Goal: Complete application form: Complete application form

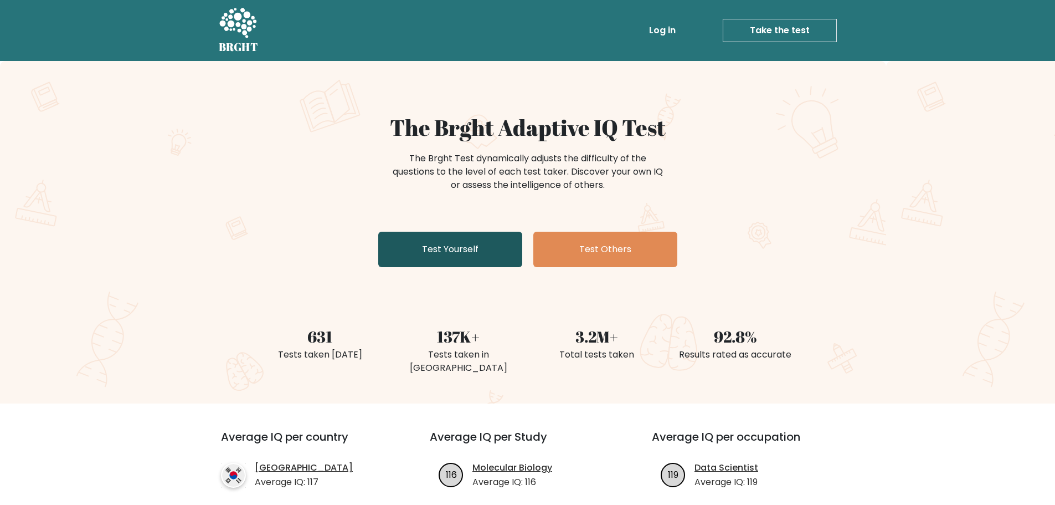
click at [436, 254] on link "Test Yourself" at bounding box center [450, 249] width 144 height 35
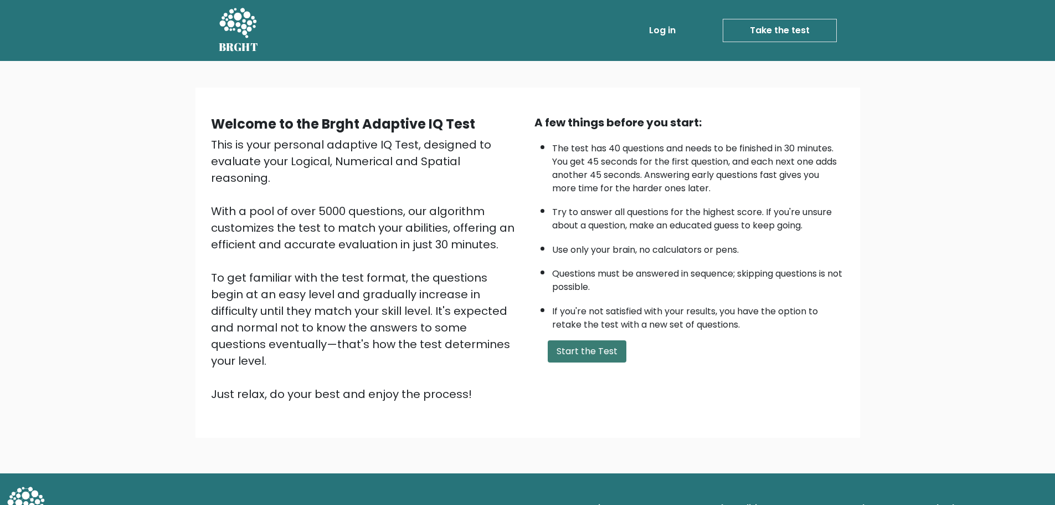
click at [599, 356] on button "Start the Test" at bounding box center [587, 351] width 79 height 22
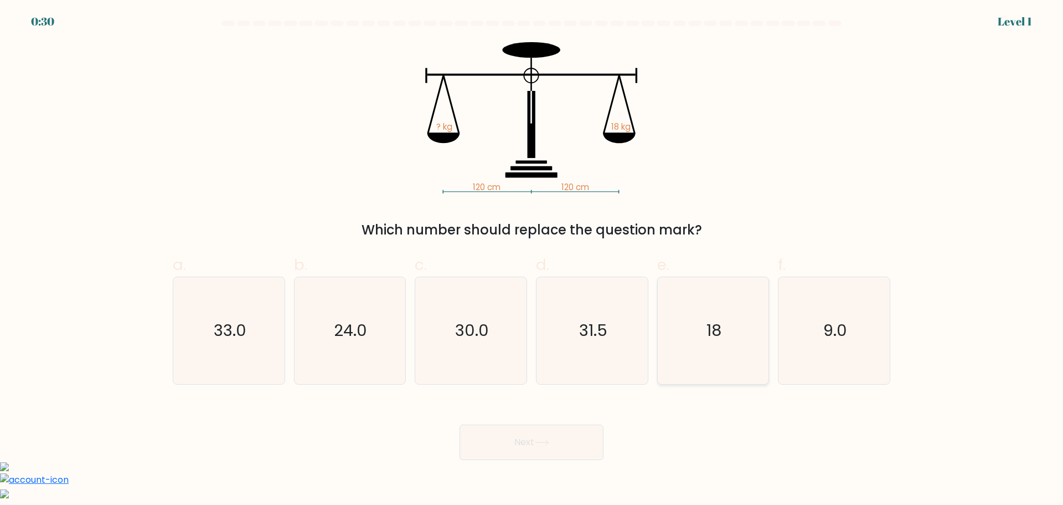
click at [737, 345] on icon "18" at bounding box center [713, 330] width 107 height 107
click at [532, 260] on input "e. 18" at bounding box center [532, 256] width 1 height 7
radio input "true"
click at [559, 450] on button "Next" at bounding box center [532, 441] width 144 height 35
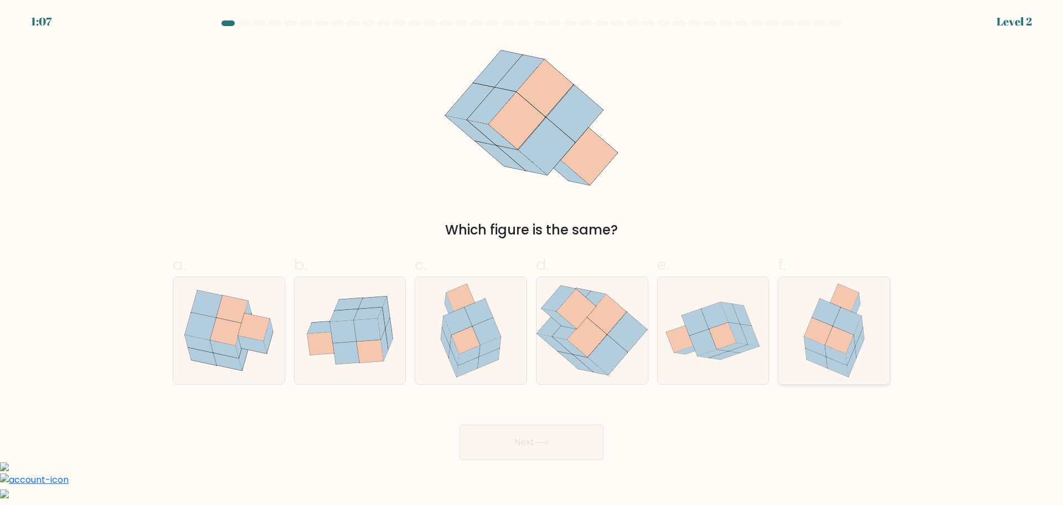
click at [863, 352] on icon at bounding box center [834, 330] width 83 height 107
click at [532, 260] on input "f." at bounding box center [532, 256] width 1 height 7
radio input "true"
click at [532, 444] on button "Next" at bounding box center [532, 441] width 144 height 35
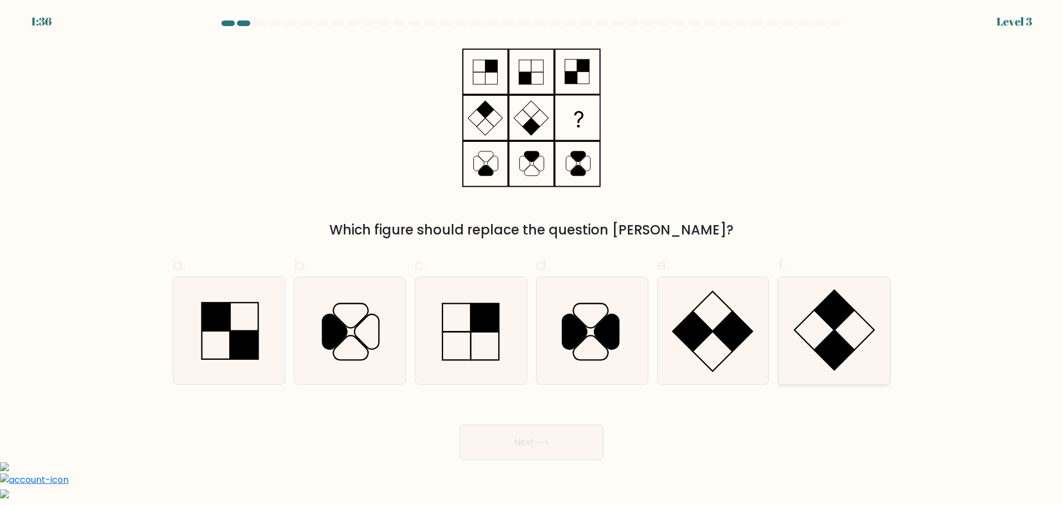
click at [836, 330] on icon at bounding box center [834, 330] width 107 height 107
click at [532, 260] on input "f." at bounding box center [532, 256] width 1 height 7
radio input "true"
click at [556, 450] on button "Next" at bounding box center [532, 441] width 144 height 35
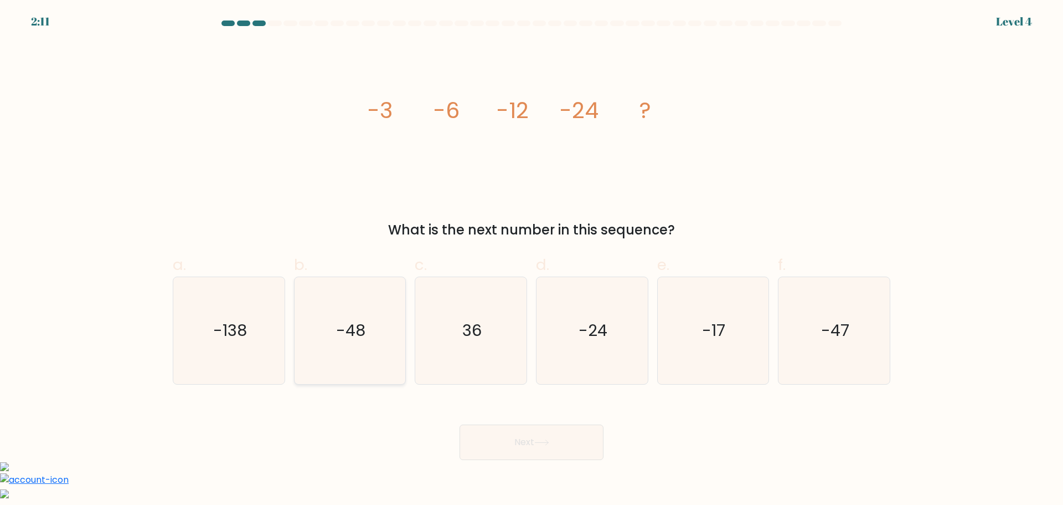
click at [368, 350] on icon "-48" at bounding box center [349, 330] width 107 height 107
click at [532, 260] on input "b. -48" at bounding box center [532, 256] width 1 height 7
radio input "true"
click at [555, 453] on button "Next" at bounding box center [532, 441] width 144 height 35
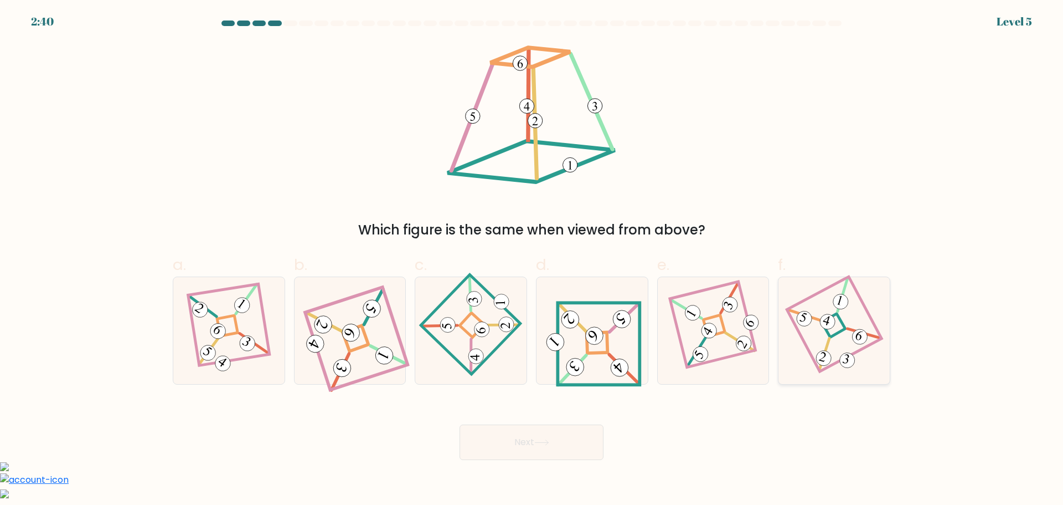
click at [851, 337] on icon at bounding box center [834, 329] width 73 height 85
click at [532, 260] on input "f." at bounding box center [532, 256] width 1 height 7
radio input "true"
click at [525, 442] on button "Next" at bounding box center [532, 441] width 144 height 35
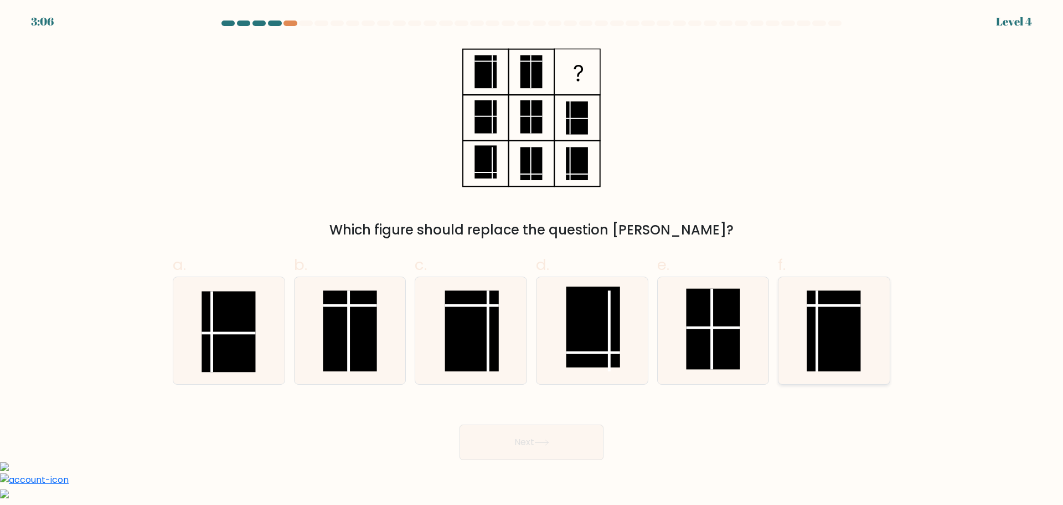
click at [847, 340] on rect at bounding box center [834, 330] width 54 height 81
click at [532, 260] on input "f." at bounding box center [532, 256] width 1 height 7
radio input "true"
click at [515, 446] on button "Next" at bounding box center [532, 441] width 144 height 35
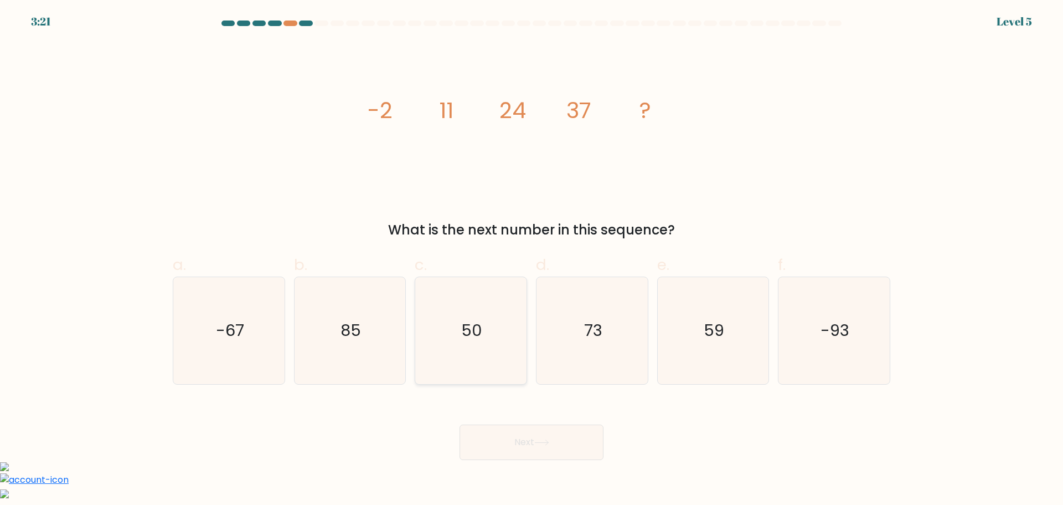
click at [468, 329] on text "50" at bounding box center [472, 330] width 21 height 22
click at [532, 260] on input "c. 50" at bounding box center [532, 256] width 1 height 7
radio input "true"
click at [525, 436] on button "Next" at bounding box center [532, 441] width 144 height 35
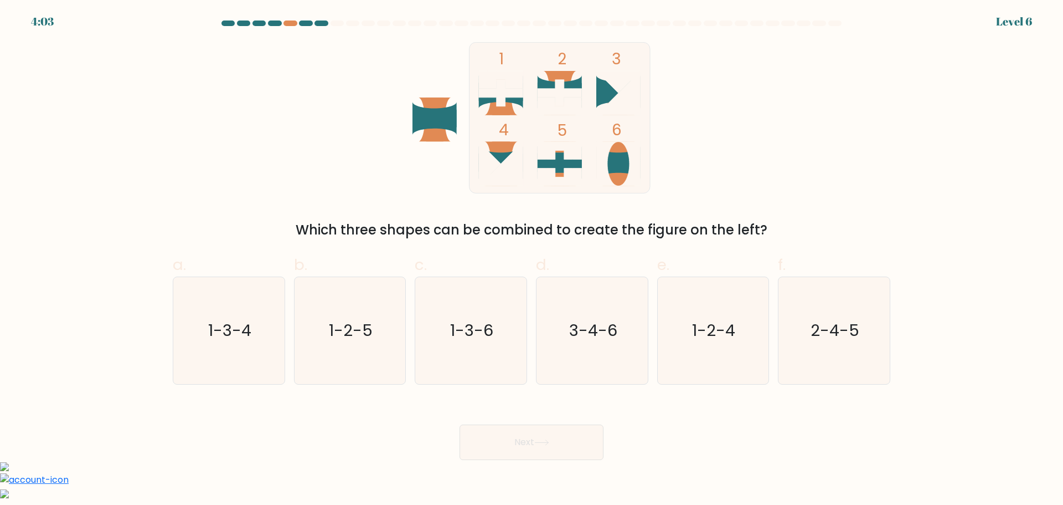
click at [812, 170] on div "1 2 3 4 5 6 Which three shapes can be combined to create the figure on the left?" at bounding box center [531, 141] width 731 height 198
click at [376, 357] on icon "1-2-5" at bounding box center [349, 330] width 107 height 107
click at [532, 260] on input "b. 1-2-5" at bounding box center [532, 256] width 1 height 7
radio input "true"
click at [556, 450] on button "Next" at bounding box center [532, 441] width 144 height 35
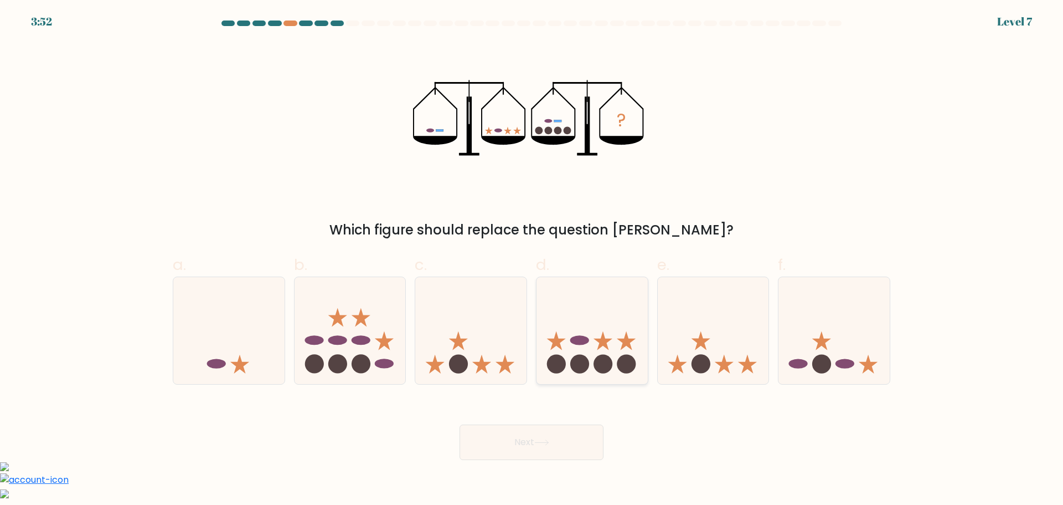
click at [600, 354] on icon at bounding box center [592, 330] width 111 height 92
click at [532, 260] on input "d." at bounding box center [532, 256] width 1 height 7
radio input "true"
click at [579, 440] on button "Next" at bounding box center [532, 441] width 144 height 35
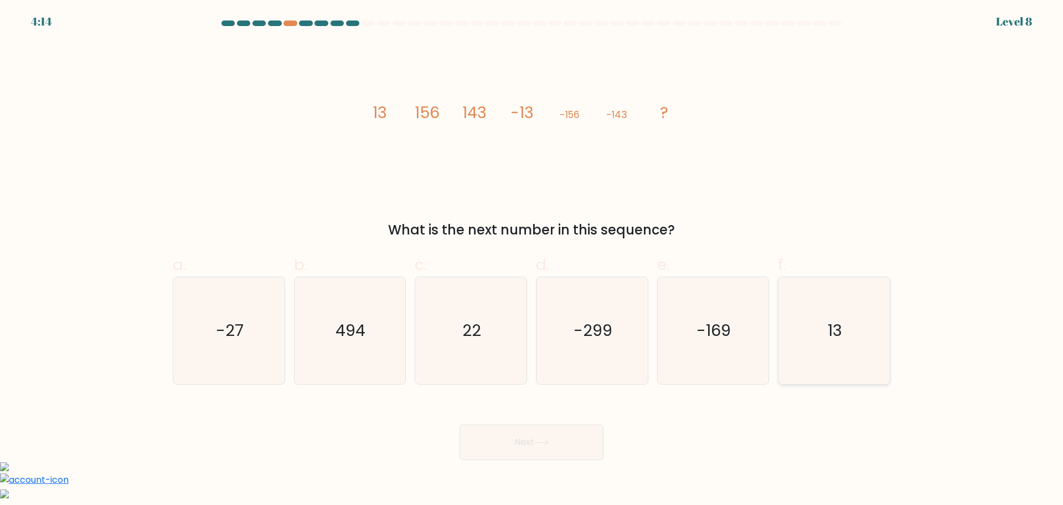
click at [835, 344] on icon "13" at bounding box center [834, 330] width 107 height 107
click at [532, 260] on input "f. 13" at bounding box center [532, 256] width 1 height 7
radio input "true"
click at [549, 443] on icon at bounding box center [542, 442] width 15 height 6
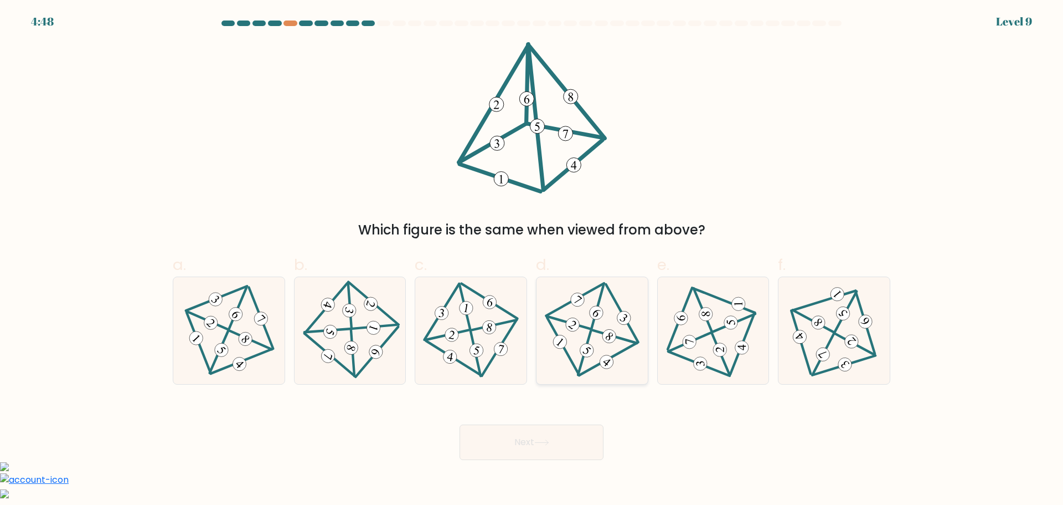
click at [599, 335] on icon at bounding box center [592, 329] width 86 height 85
click at [532, 260] on input "d." at bounding box center [532, 256] width 1 height 7
radio input "true"
click at [561, 444] on button "Next" at bounding box center [532, 441] width 144 height 35
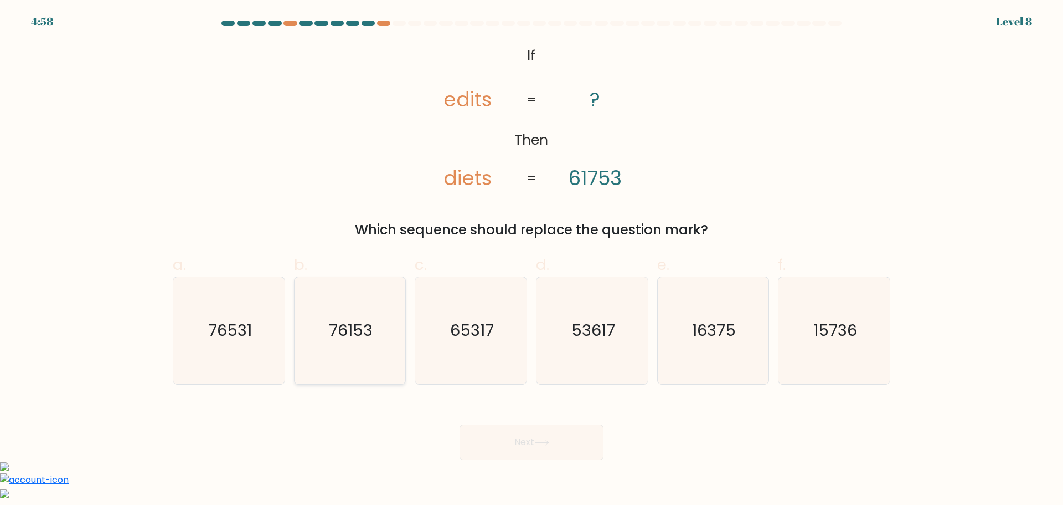
click at [374, 341] on icon "76153" at bounding box center [349, 330] width 107 height 107
click at [532, 260] on input "b. 76153" at bounding box center [532, 256] width 1 height 7
radio input "true"
click at [544, 442] on icon at bounding box center [541, 442] width 13 height 5
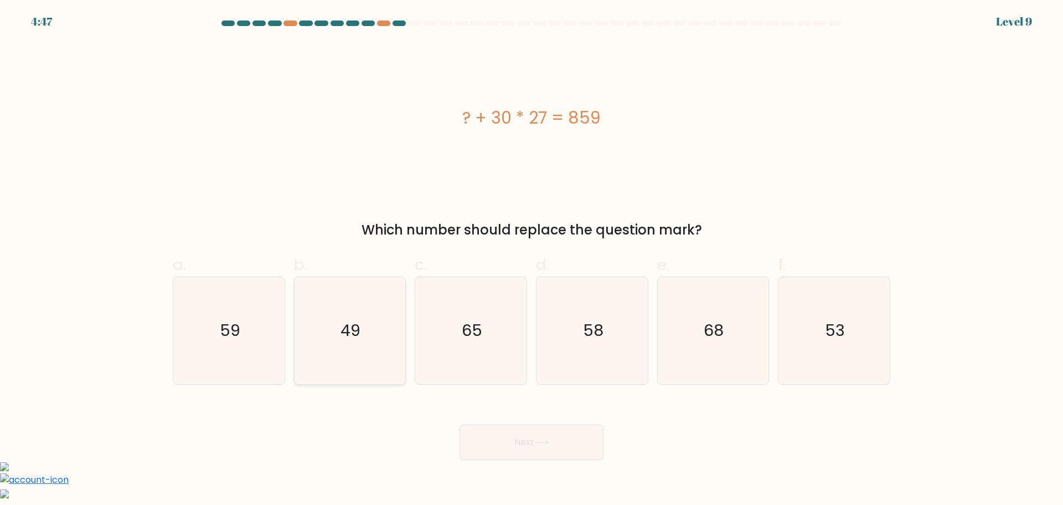
click at [381, 325] on icon "49" at bounding box center [349, 330] width 107 height 107
click at [532, 260] on input "b. 49" at bounding box center [532, 256] width 1 height 7
radio input "true"
click at [585, 451] on button "Next" at bounding box center [532, 441] width 144 height 35
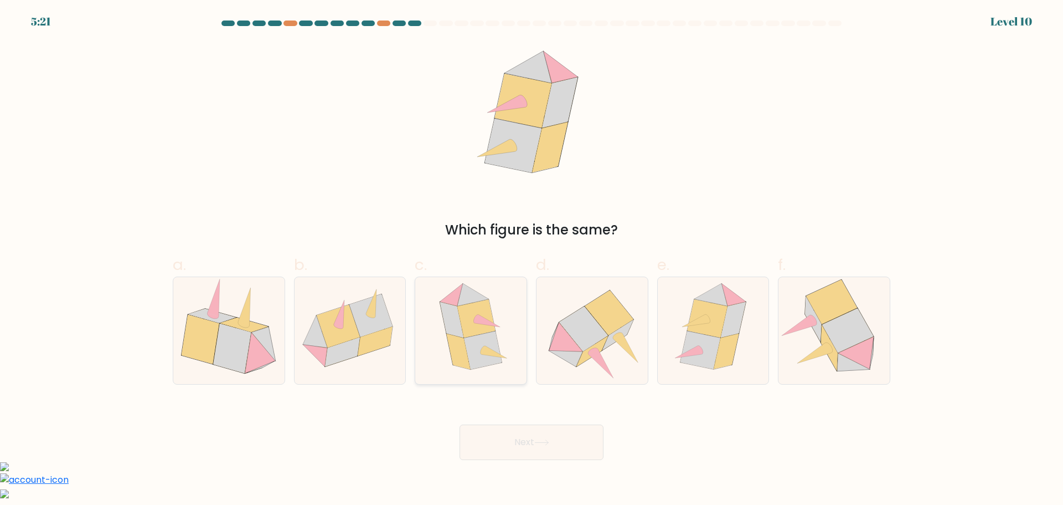
click at [474, 350] on icon at bounding box center [483, 350] width 38 height 38
click at [532, 260] on input "c." at bounding box center [532, 256] width 1 height 7
radio input "true"
click at [517, 442] on button "Next" at bounding box center [532, 441] width 144 height 35
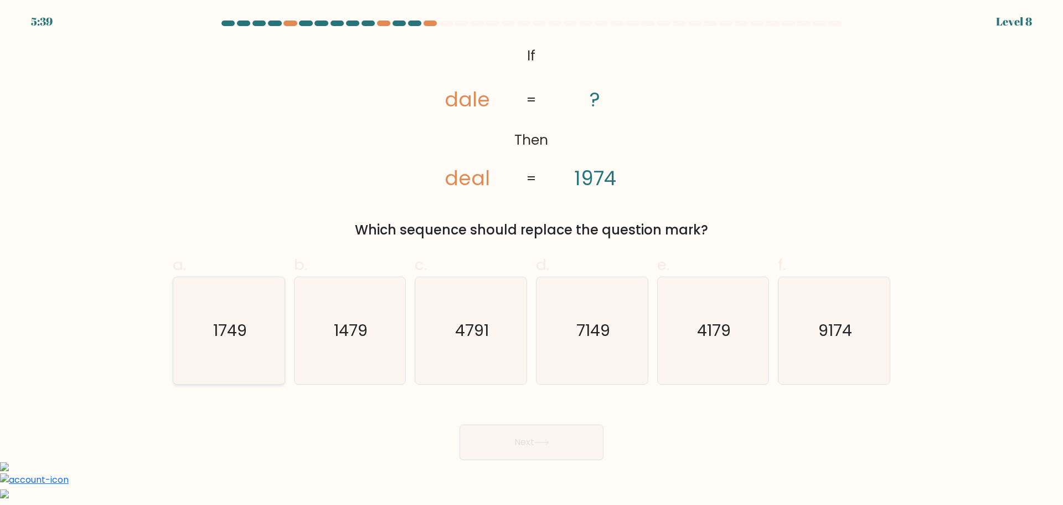
click at [258, 345] on icon "1749" at bounding box center [229, 330] width 107 height 107
click at [532, 260] on input "a. 1749" at bounding box center [532, 256] width 1 height 7
radio input "true"
click at [559, 443] on button "Next" at bounding box center [532, 441] width 144 height 35
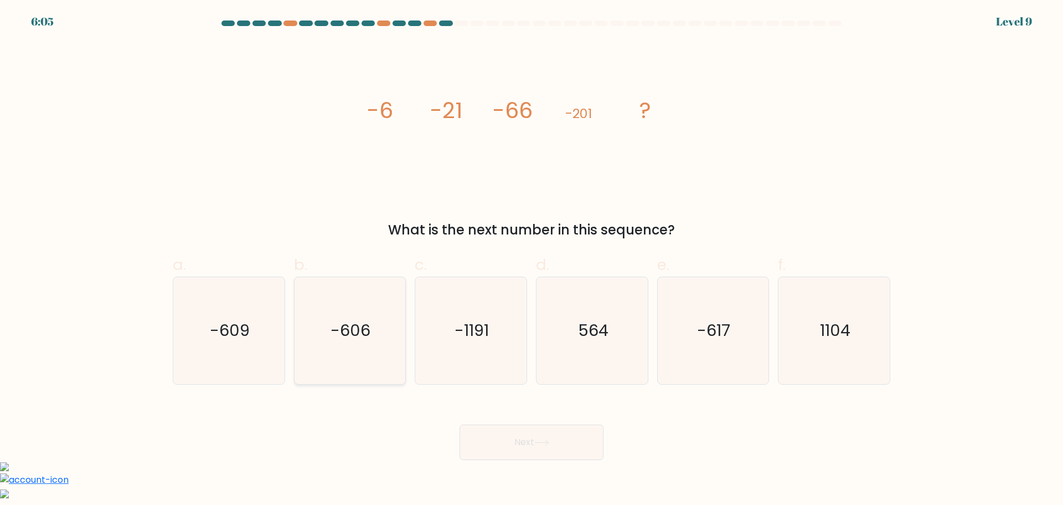
click at [378, 311] on icon "-606" at bounding box center [349, 330] width 107 height 107
click at [532, 260] on input "b. -606" at bounding box center [532, 256] width 1 height 7
radio input "true"
click at [583, 440] on button "Next" at bounding box center [532, 441] width 144 height 35
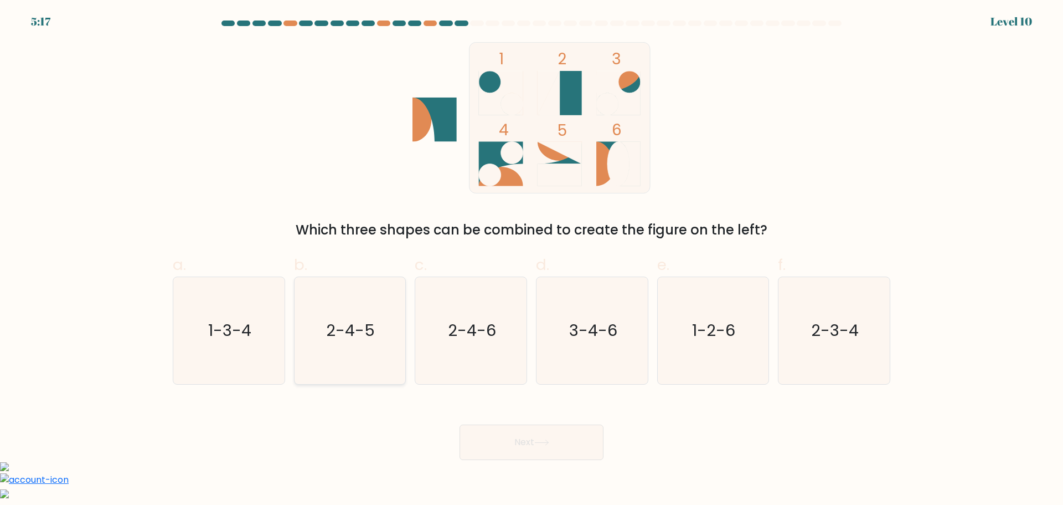
click at [336, 369] on icon "2-4-5" at bounding box center [349, 330] width 107 height 107
click at [532, 260] on input "b. 2-4-5" at bounding box center [532, 256] width 1 height 7
radio input "true"
click at [572, 434] on button "Next" at bounding box center [532, 441] width 144 height 35
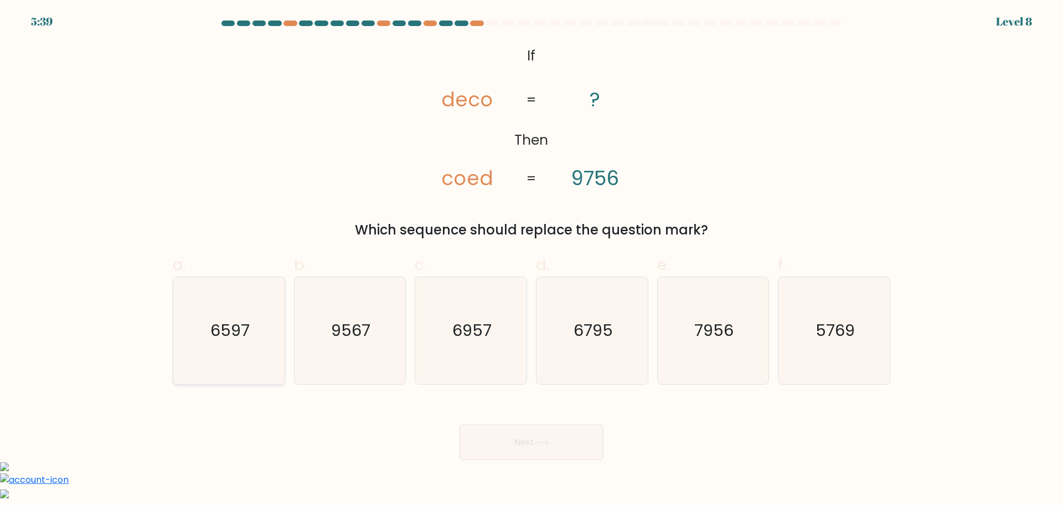
click at [244, 347] on icon "6597" at bounding box center [229, 330] width 107 height 107
click at [532, 260] on input "a. 6597" at bounding box center [532, 256] width 1 height 7
radio input "true"
click at [533, 445] on button "Next" at bounding box center [532, 441] width 144 height 35
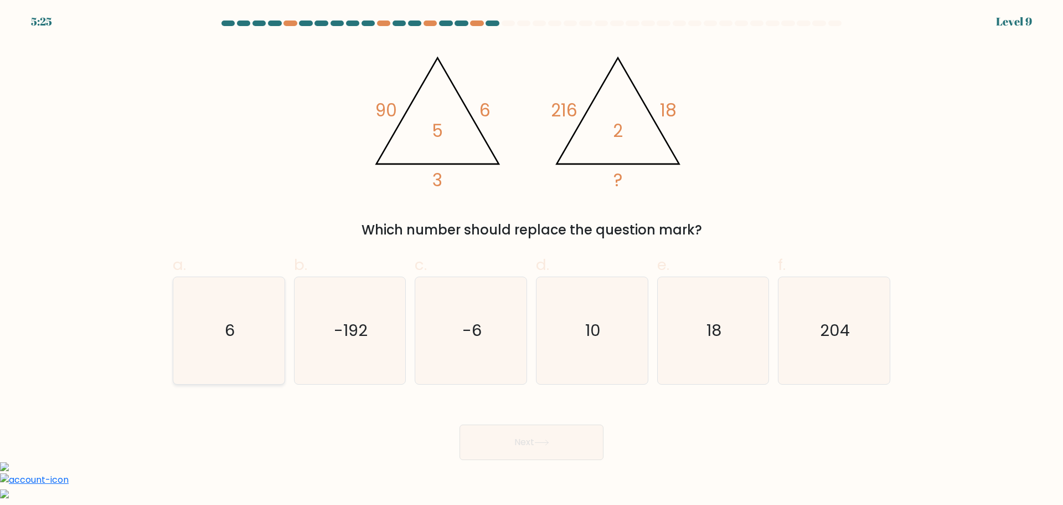
click at [218, 329] on icon "6" at bounding box center [229, 330] width 107 height 107
click at [532, 260] on input "a. 6" at bounding box center [532, 256] width 1 height 7
radio input "true"
drag, startPoint x: 501, startPoint y: 430, endPoint x: 509, endPoint y: 446, distance: 17.8
click at [503, 430] on button "Next" at bounding box center [532, 441] width 144 height 35
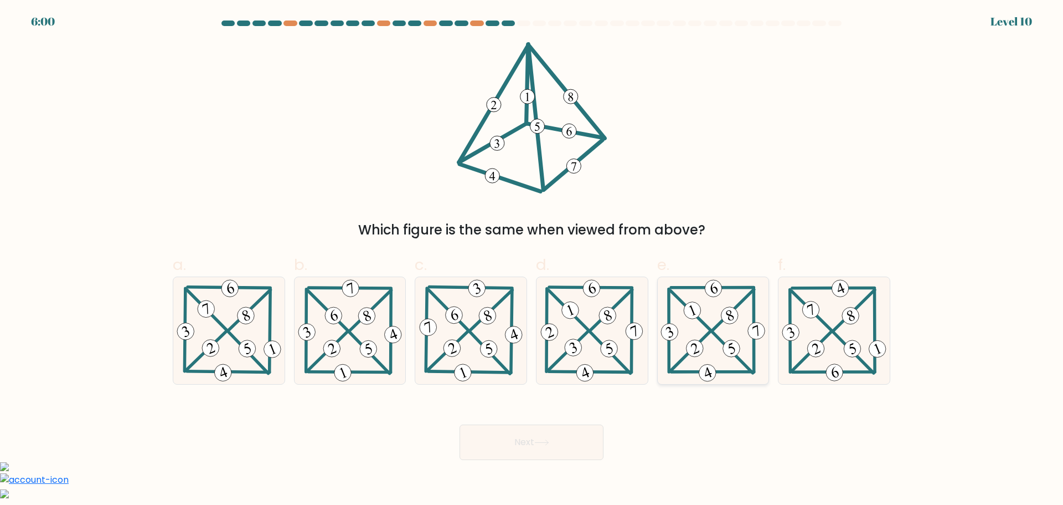
click at [712, 309] on icon at bounding box center [713, 330] width 109 height 107
click at [532, 260] on input "e." at bounding box center [532, 256] width 1 height 7
radio input "true"
click at [548, 441] on icon at bounding box center [542, 442] width 15 height 6
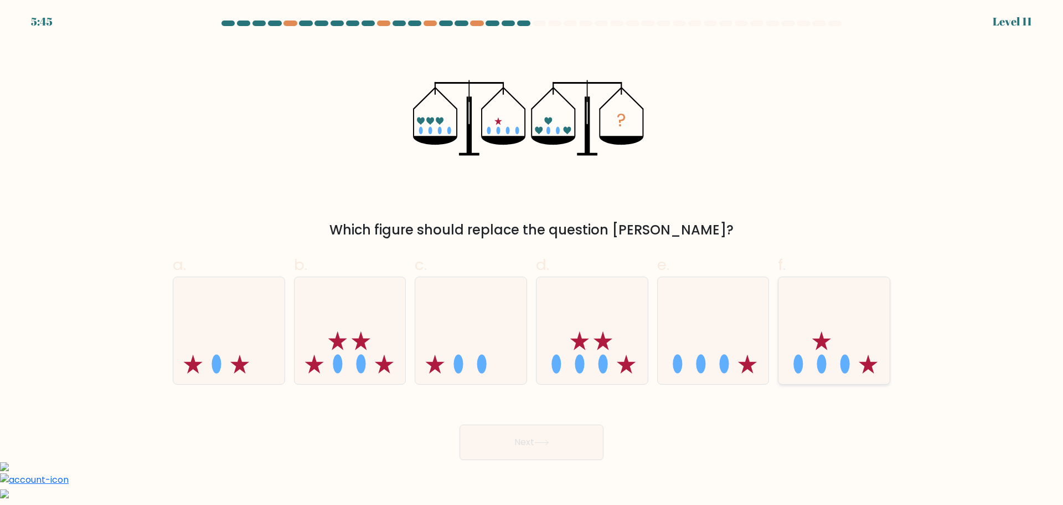
click at [881, 332] on icon at bounding box center [834, 330] width 111 height 92
click at [532, 260] on input "f." at bounding box center [532, 256] width 1 height 7
radio input "true"
drag, startPoint x: 543, startPoint y: 430, endPoint x: 548, endPoint y: 429, distance: 5.6
click at [543, 429] on button "Next" at bounding box center [532, 441] width 144 height 35
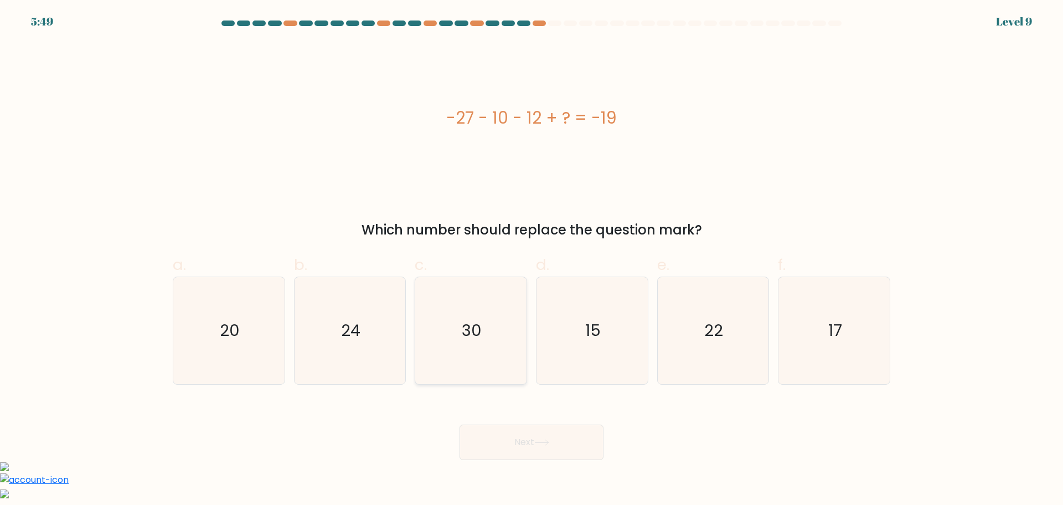
click at [467, 350] on icon "30" at bounding box center [471, 330] width 107 height 107
click at [532, 260] on input "c. 30" at bounding box center [532, 256] width 1 height 7
radio input "true"
click at [589, 436] on button "Next" at bounding box center [532, 441] width 144 height 35
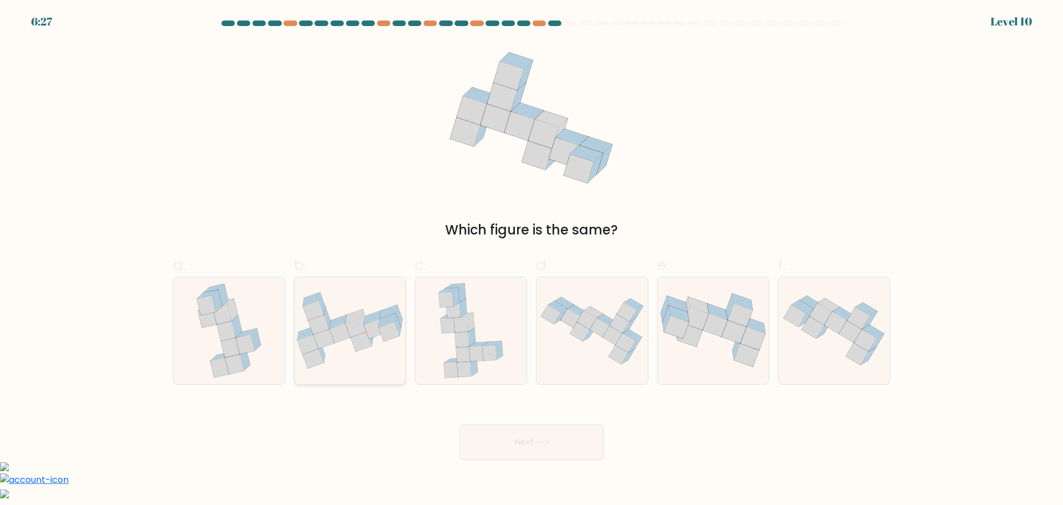
click at [359, 349] on icon at bounding box center [361, 341] width 21 height 19
click at [532, 260] on input "b." at bounding box center [532, 256] width 1 height 7
radio input "true"
click at [520, 440] on button "Next" at bounding box center [532, 441] width 144 height 35
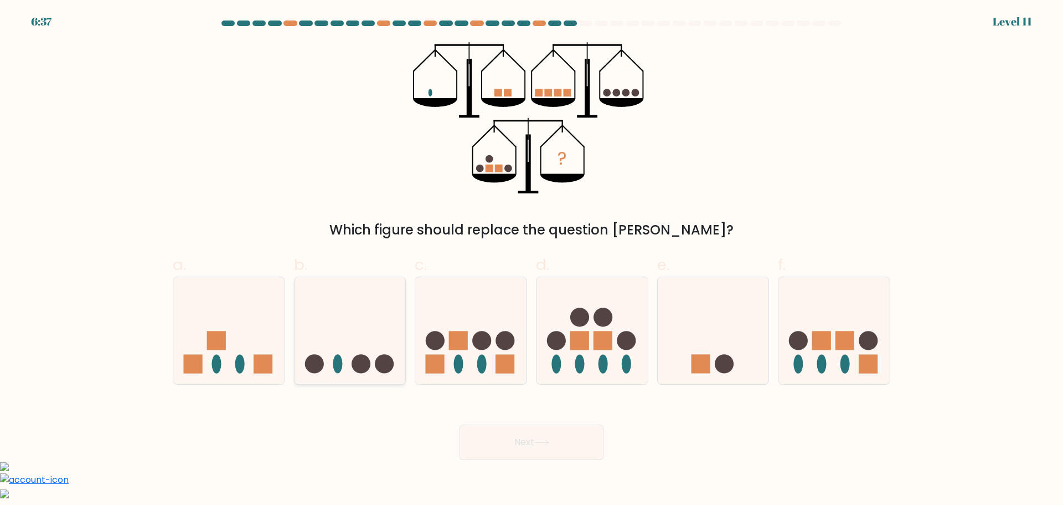
drag, startPoint x: 369, startPoint y: 330, endPoint x: 376, endPoint y: 327, distance: 7.4
click at [371, 328] on icon at bounding box center [350, 330] width 111 height 92
click at [532, 260] on input "b." at bounding box center [532, 256] width 1 height 7
radio input "true"
click at [556, 443] on button "Next" at bounding box center [532, 441] width 144 height 35
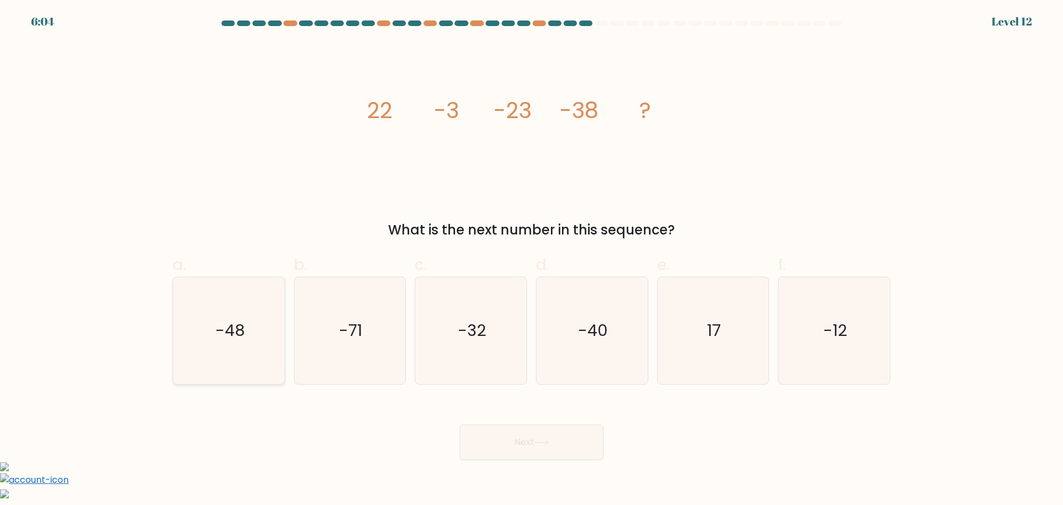
click at [219, 357] on icon "-48" at bounding box center [229, 330] width 107 height 107
click at [532, 260] on input "a. -48" at bounding box center [532, 256] width 1 height 7
radio input "true"
click at [559, 439] on button "Next" at bounding box center [532, 441] width 144 height 35
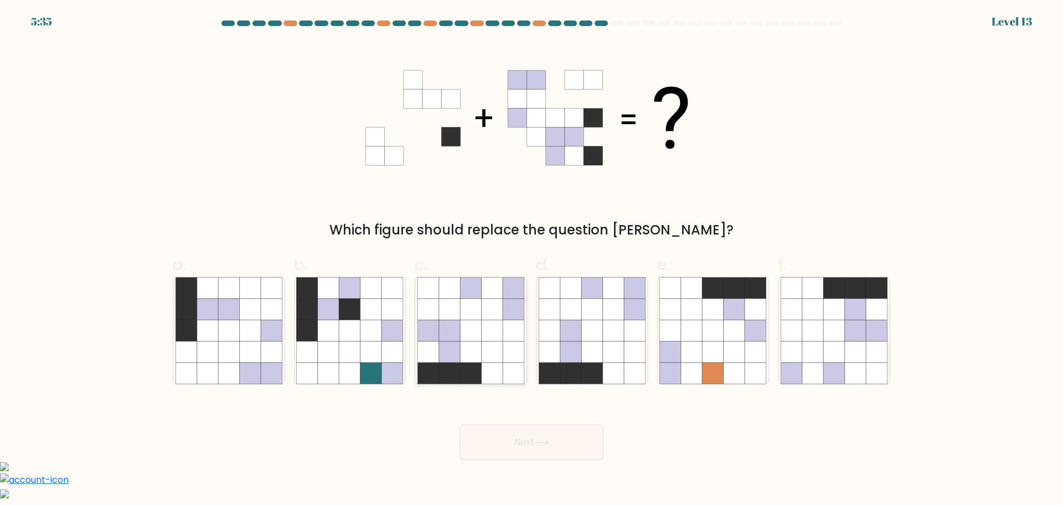
click at [500, 333] on icon at bounding box center [492, 330] width 21 height 21
click at [532, 260] on input "c." at bounding box center [532, 256] width 1 height 7
radio input "true"
click at [584, 441] on button "Next" at bounding box center [532, 441] width 144 height 35
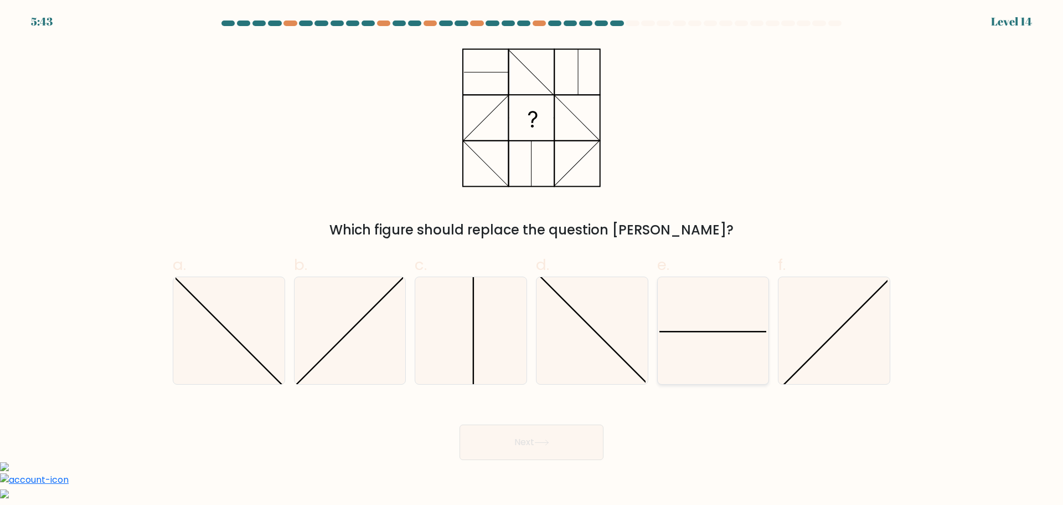
click at [690, 347] on icon at bounding box center [713, 330] width 107 height 107
click at [532, 260] on input "e." at bounding box center [532, 256] width 1 height 7
radio input "true"
click at [562, 456] on button "Next" at bounding box center [532, 441] width 144 height 35
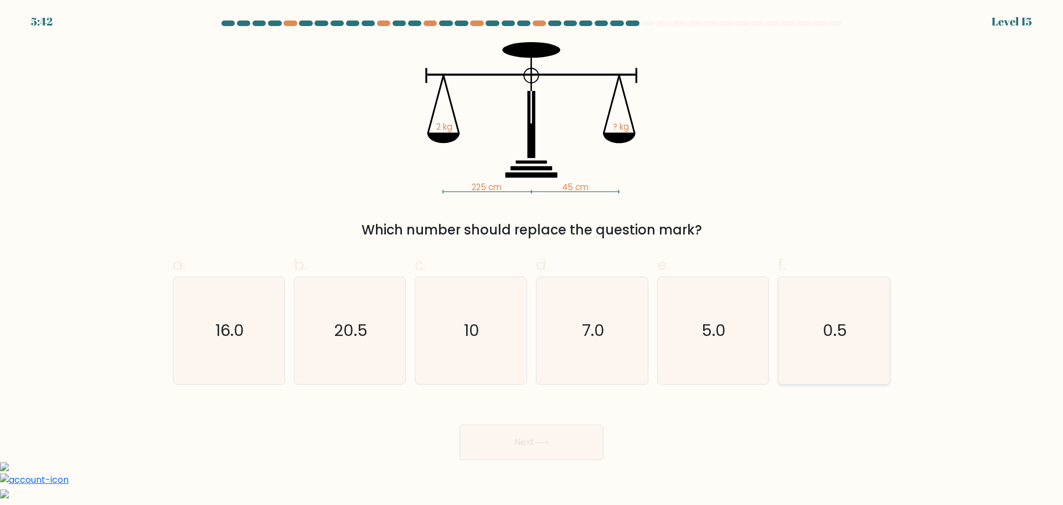
click at [825, 318] on icon "0.5" at bounding box center [834, 330] width 107 height 107
click at [532, 260] on input "f. 0.5" at bounding box center [532, 256] width 1 height 7
radio input "true"
click at [564, 448] on button "Next" at bounding box center [532, 441] width 144 height 35
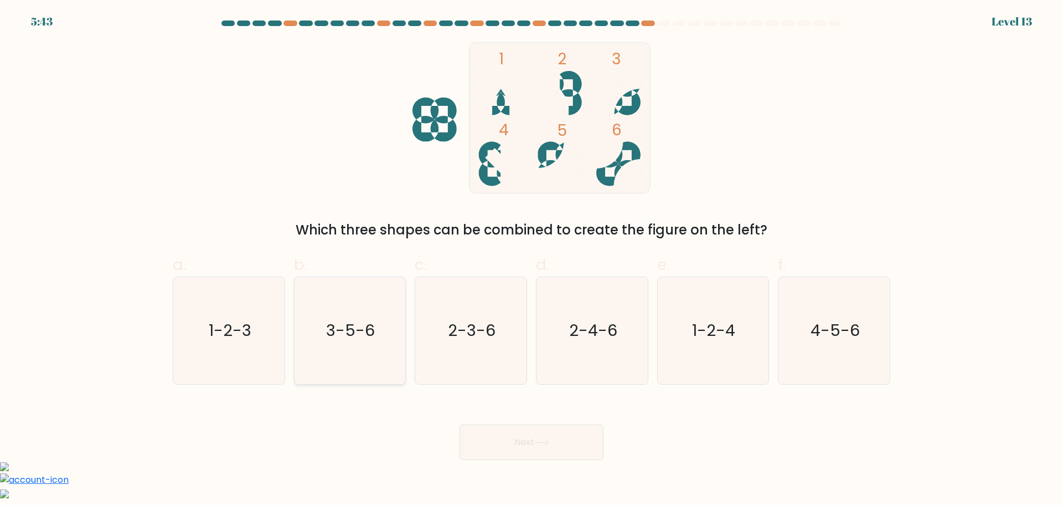
click at [387, 323] on icon "3-5-6" at bounding box center [349, 330] width 107 height 107
click at [532, 260] on input "b. 3-5-6" at bounding box center [532, 256] width 1 height 7
radio input "true"
drag, startPoint x: 481, startPoint y: 440, endPoint x: 541, endPoint y: 398, distance: 72.7
click at [481, 440] on button "Next" at bounding box center [532, 441] width 144 height 35
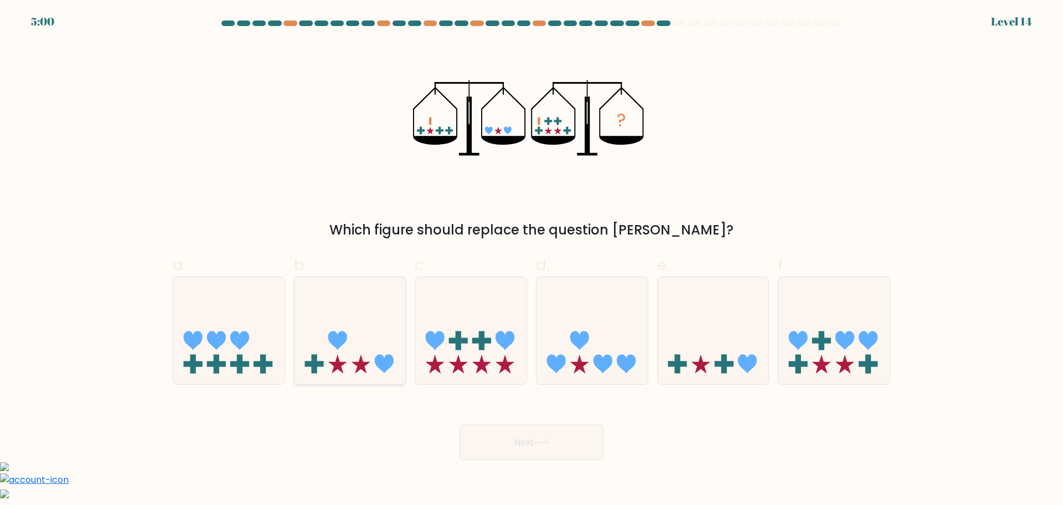
click at [373, 330] on icon at bounding box center [350, 330] width 111 height 92
click at [532, 260] on input "b." at bounding box center [532, 256] width 1 height 7
radio input "true"
click at [561, 435] on button "Next" at bounding box center [532, 441] width 144 height 35
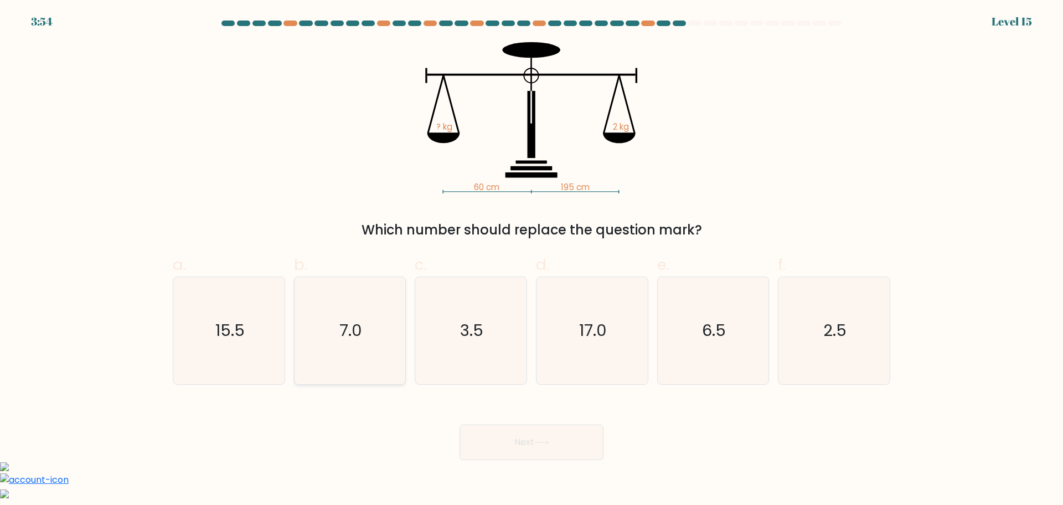
click at [341, 332] on text "7.0" at bounding box center [351, 330] width 23 height 22
click at [532, 260] on input "b. 7.0" at bounding box center [532, 256] width 1 height 7
radio input "true"
click at [482, 428] on button "Next" at bounding box center [532, 441] width 144 height 35
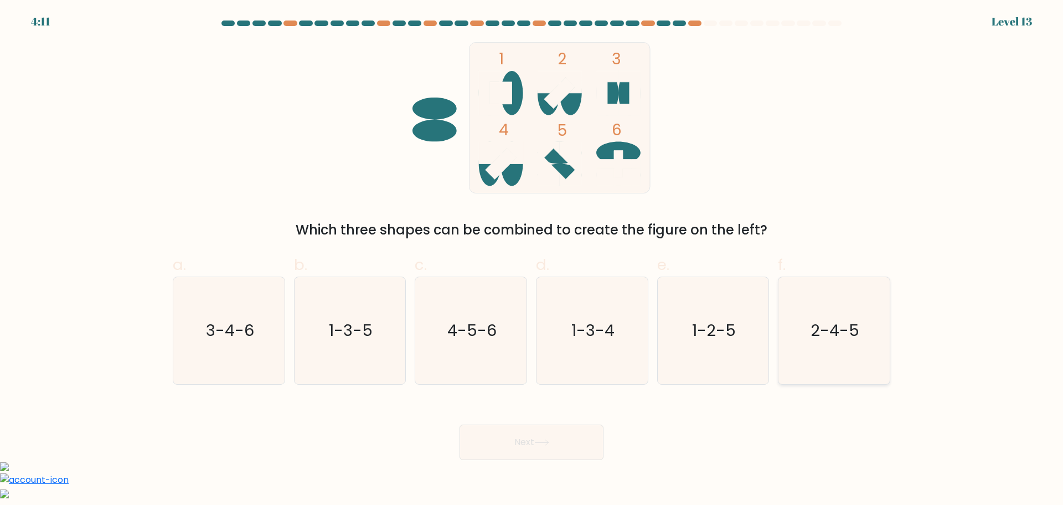
click at [845, 326] on text "2-4-5" at bounding box center [835, 330] width 49 height 22
click at [532, 260] on input "f. 2-4-5" at bounding box center [532, 256] width 1 height 7
radio input "true"
click at [521, 439] on button "Next" at bounding box center [532, 441] width 144 height 35
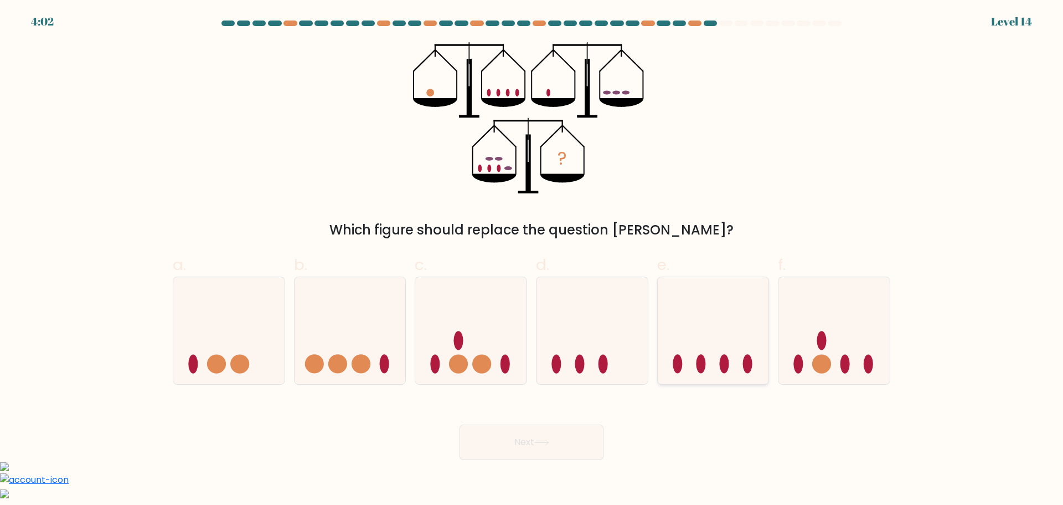
click at [745, 294] on icon at bounding box center [713, 330] width 111 height 92
click at [532, 260] on input "e." at bounding box center [532, 256] width 1 height 7
radio input "true"
click at [541, 444] on icon at bounding box center [542, 442] width 15 height 6
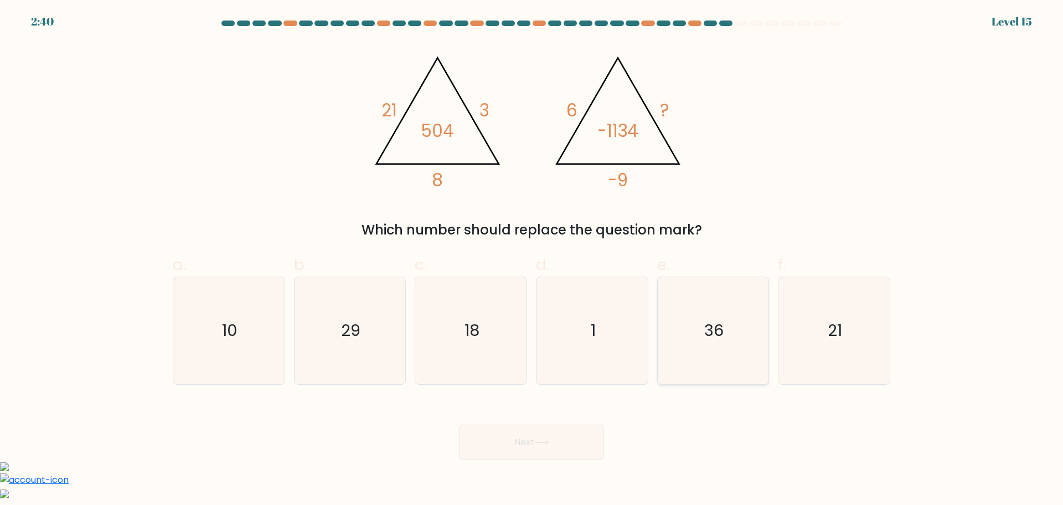
drag, startPoint x: 708, startPoint y: 325, endPoint x: 699, endPoint y: 339, distance: 16.9
click at [707, 325] on text "36" at bounding box center [714, 330] width 19 height 22
click at [532, 260] on input "e. 36" at bounding box center [532, 256] width 1 height 7
radio input "true"
click at [537, 449] on button "Next" at bounding box center [532, 441] width 144 height 35
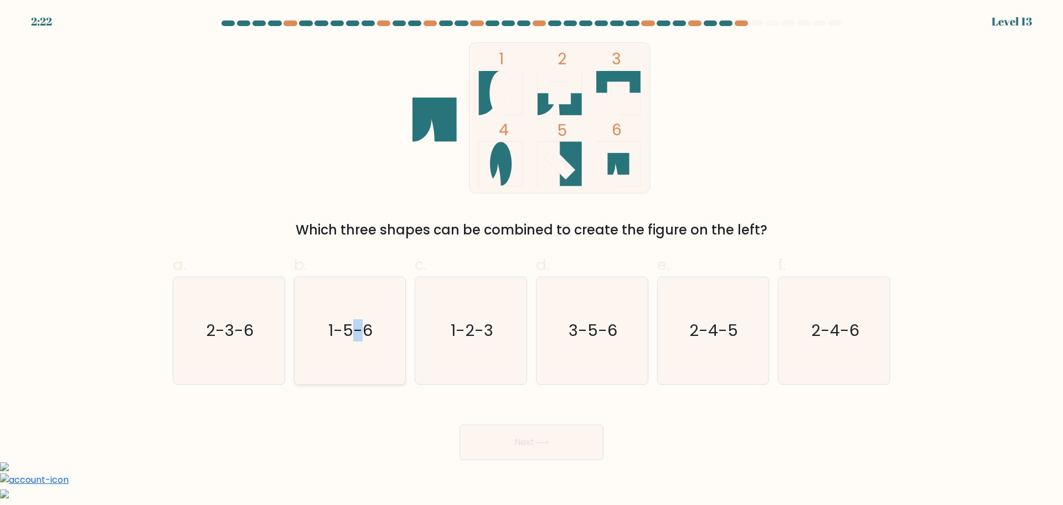
click at [358, 363] on icon "1-5-6" at bounding box center [349, 330] width 107 height 107
click at [532, 260] on input "b. 1-5-6" at bounding box center [532, 256] width 1 height 7
radio input "true"
click at [514, 443] on button "Next" at bounding box center [532, 441] width 144 height 35
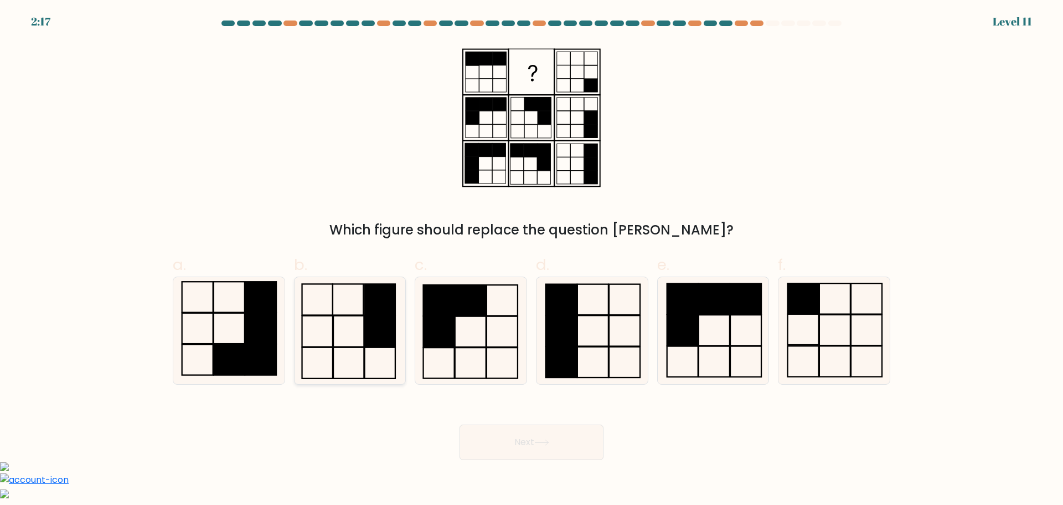
click at [303, 325] on rect at bounding box center [317, 330] width 30 height 31
click at [532, 260] on input "b." at bounding box center [532, 256] width 1 height 7
radio input "true"
click at [546, 442] on icon at bounding box center [541, 442] width 13 height 5
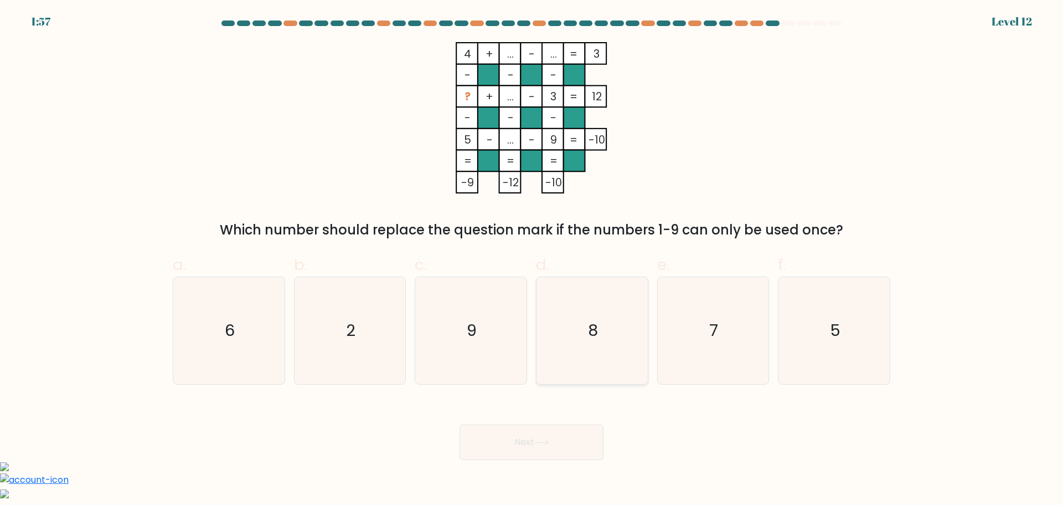
click at [631, 351] on icon "8" at bounding box center [592, 330] width 107 height 107
click at [532, 260] on input "d. 8" at bounding box center [532, 256] width 1 height 7
radio input "true"
click at [579, 453] on button "Next" at bounding box center [532, 441] width 144 height 35
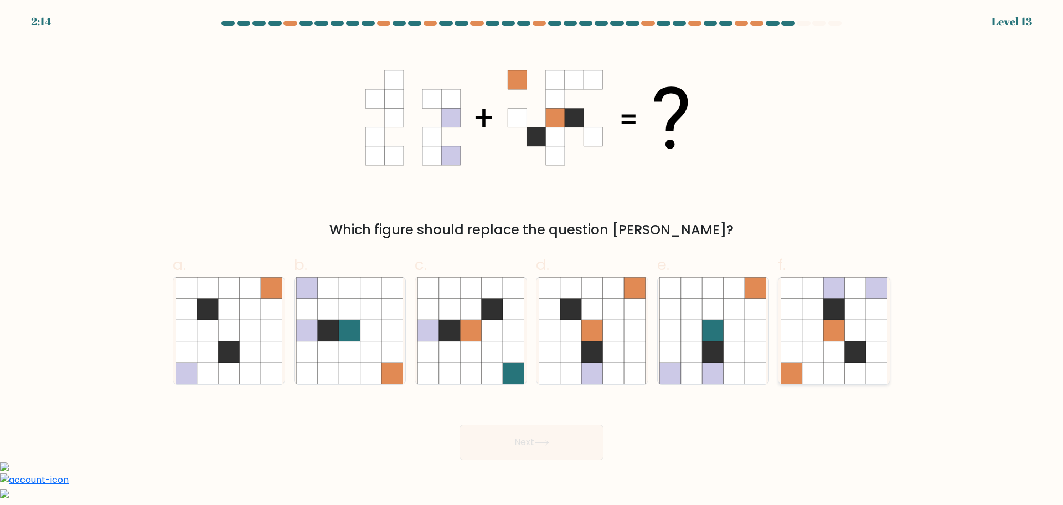
click at [865, 345] on icon at bounding box center [855, 351] width 21 height 21
click at [532, 260] on input "f." at bounding box center [532, 256] width 1 height 7
radio input "true"
click at [599, 446] on button "Next" at bounding box center [532, 441] width 144 height 35
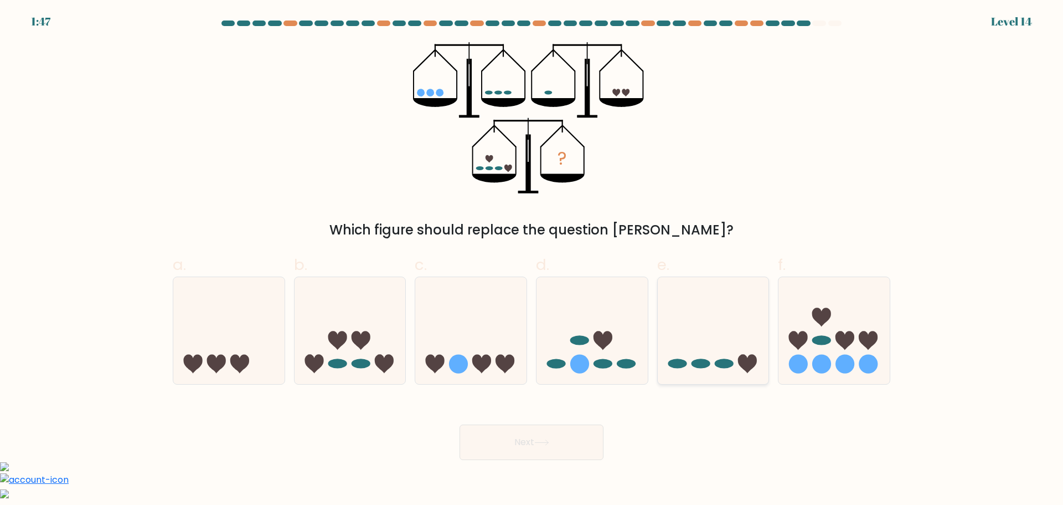
click at [726, 330] on icon at bounding box center [713, 330] width 111 height 92
click at [532, 260] on input "e." at bounding box center [532, 256] width 1 height 7
radio input "true"
click at [555, 449] on button "Next" at bounding box center [532, 441] width 144 height 35
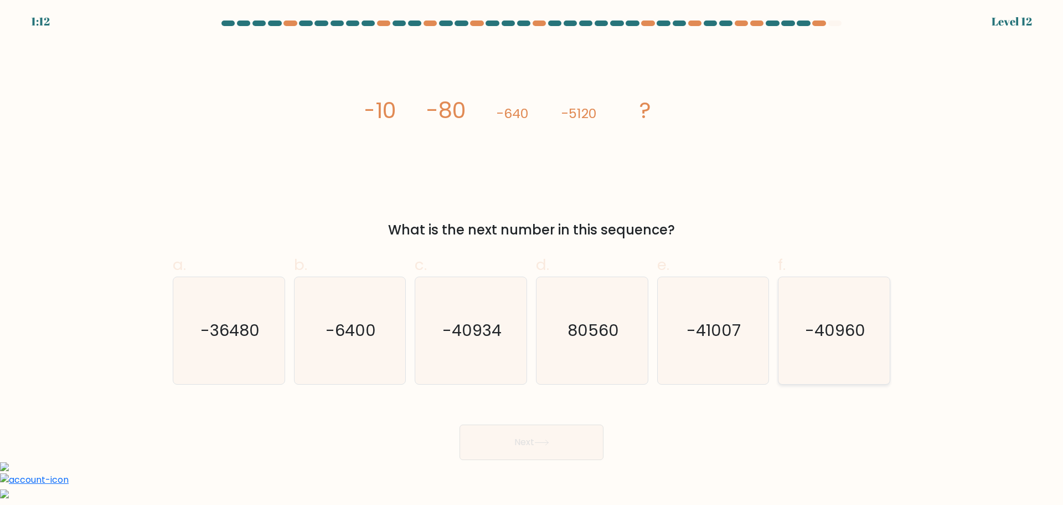
click at [830, 346] on icon "-40960" at bounding box center [834, 330] width 107 height 107
click at [532, 260] on input "f. -40960" at bounding box center [532, 256] width 1 height 7
radio input "true"
click at [572, 434] on button "Next" at bounding box center [532, 441] width 144 height 35
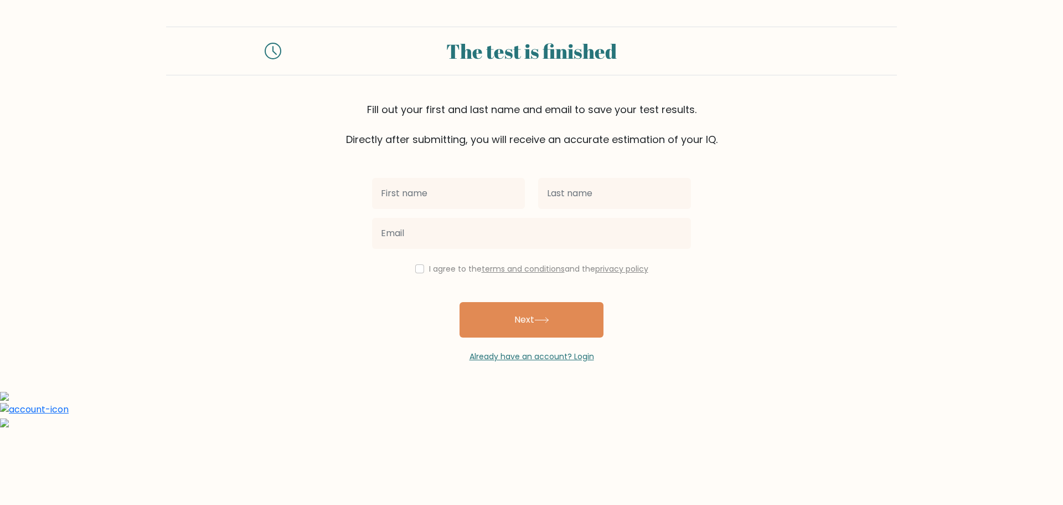
click at [460, 187] on input "text" at bounding box center [448, 193] width 153 height 31
click at [432, 193] on input "text" at bounding box center [448, 193] width 153 height 31
type input "Jeffrey"
type input "Cardona"
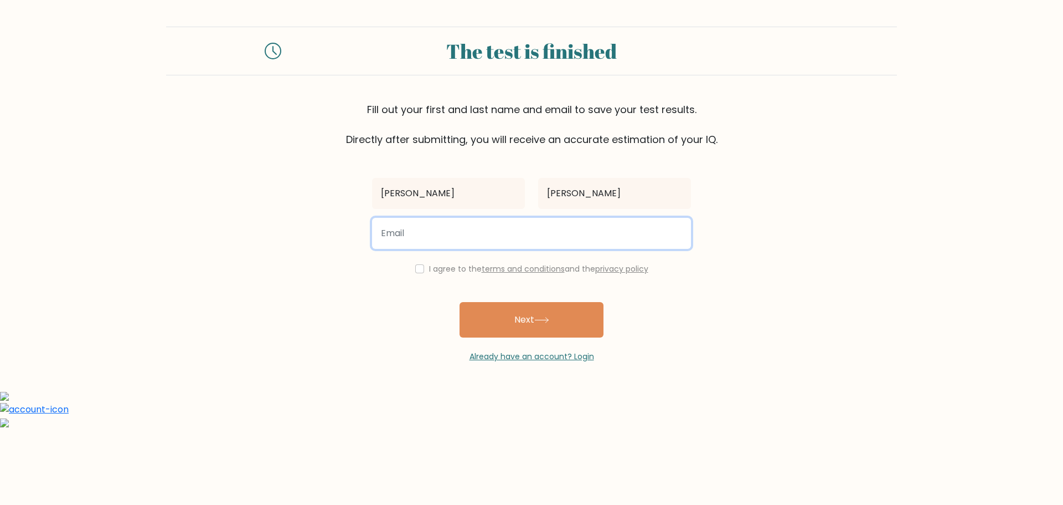
click at [408, 241] on input "email" at bounding box center [531, 233] width 319 height 31
type input "jefc08.va@gmail.com"
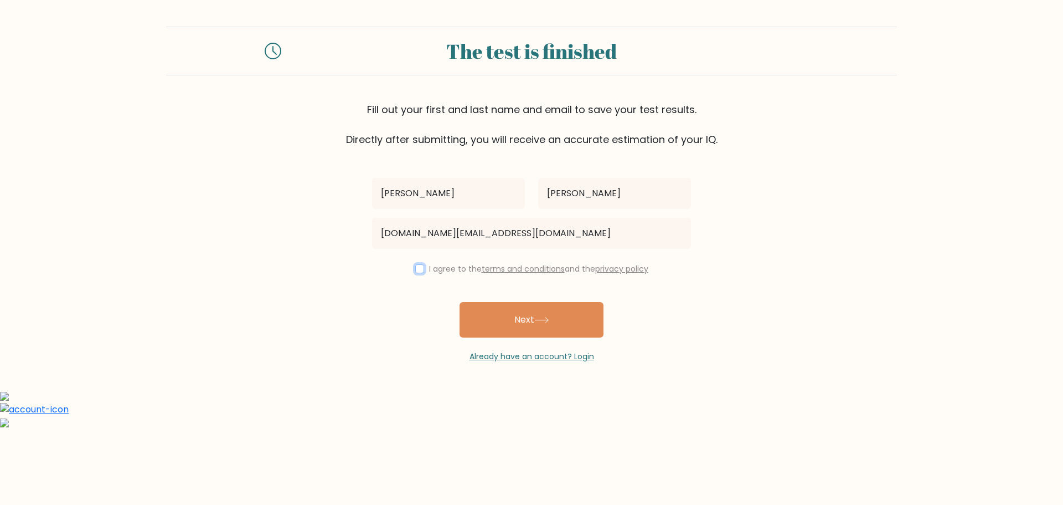
click at [418, 266] on input "checkbox" at bounding box center [419, 268] width 9 height 9
checkbox input "true"
click at [522, 326] on button "Next" at bounding box center [532, 319] width 144 height 35
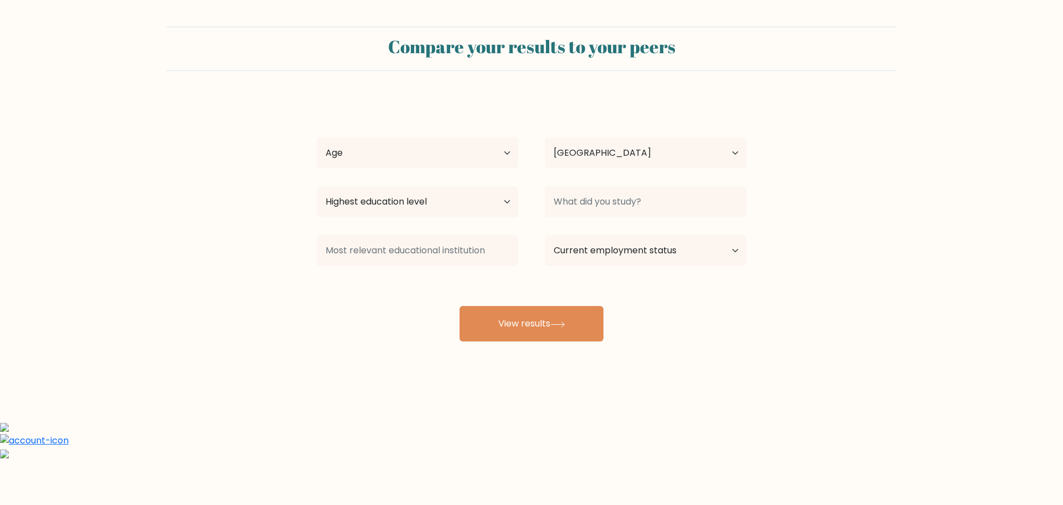
select select "US"
click at [479, 151] on select "Age Under [DEMOGRAPHIC_DATA] [DEMOGRAPHIC_DATA] [DEMOGRAPHIC_DATA] [DEMOGRAPHIC…" at bounding box center [418, 152] width 202 height 31
select select "35_44"
click at [317, 137] on select "Age Under [DEMOGRAPHIC_DATA] [DEMOGRAPHIC_DATA] [DEMOGRAPHIC_DATA] [DEMOGRAPHIC…" at bounding box center [418, 152] width 202 height 31
click at [655, 160] on select "Country [GEOGRAPHIC_DATA] [GEOGRAPHIC_DATA] [GEOGRAPHIC_DATA] [US_STATE] [GEOGR…" at bounding box center [646, 152] width 202 height 31
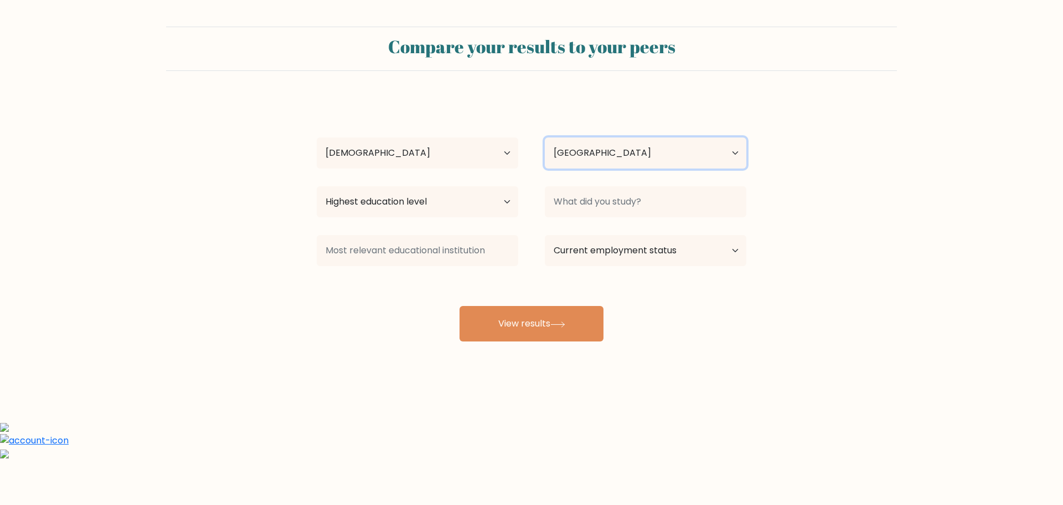
select select "PH"
click at [545, 137] on select "Country [GEOGRAPHIC_DATA] [GEOGRAPHIC_DATA] [GEOGRAPHIC_DATA] [US_STATE] [GEOGR…" at bounding box center [646, 152] width 202 height 31
click at [458, 202] on select "Highest education level No schooling Primary Lower Secondary Upper Secondary Oc…" at bounding box center [418, 201] width 202 height 31
select select "bachelors_degree"
click at [317, 186] on select "Highest education level No schooling Primary Lower Secondary Upper Secondary Oc…" at bounding box center [418, 201] width 202 height 31
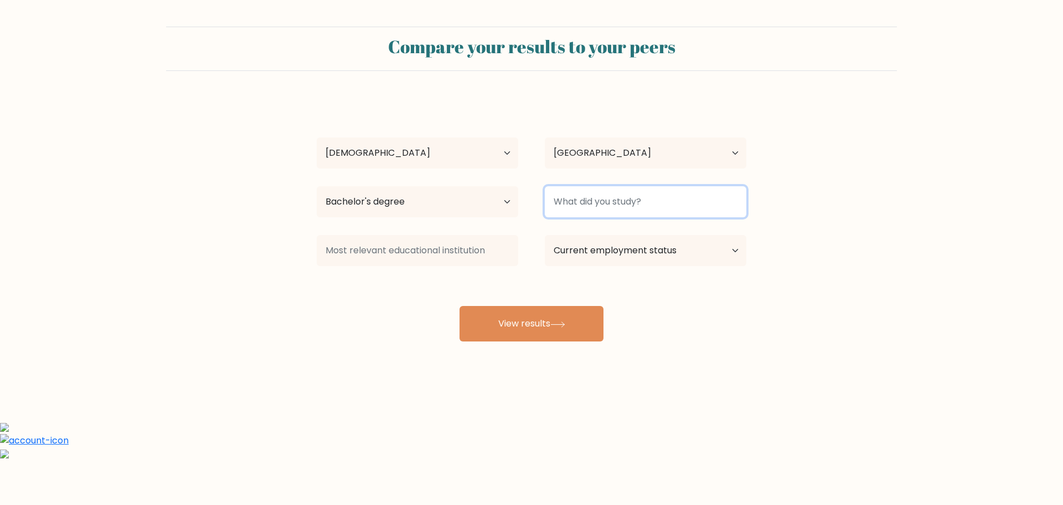
click at [670, 200] on input at bounding box center [646, 201] width 202 height 31
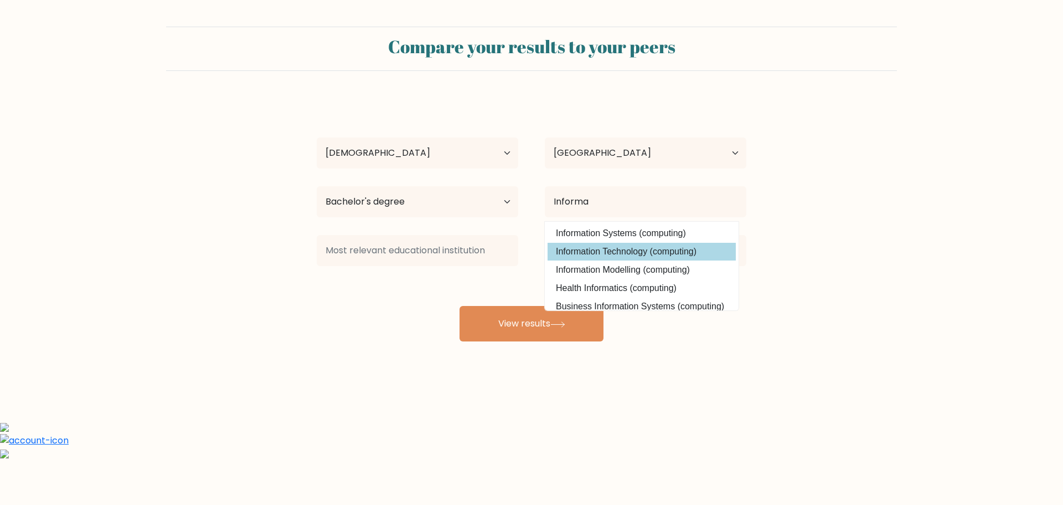
click at [672, 249] on option "Information Technology (computing)" at bounding box center [642, 252] width 188 height 18
type input "Information Technology"
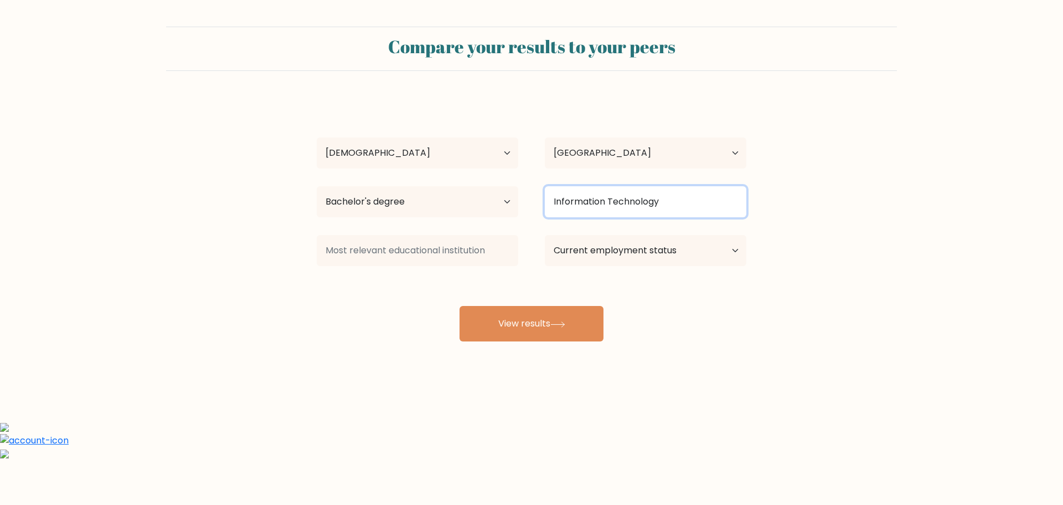
click at [711, 204] on input "Information Technology" at bounding box center [646, 201] width 202 height 31
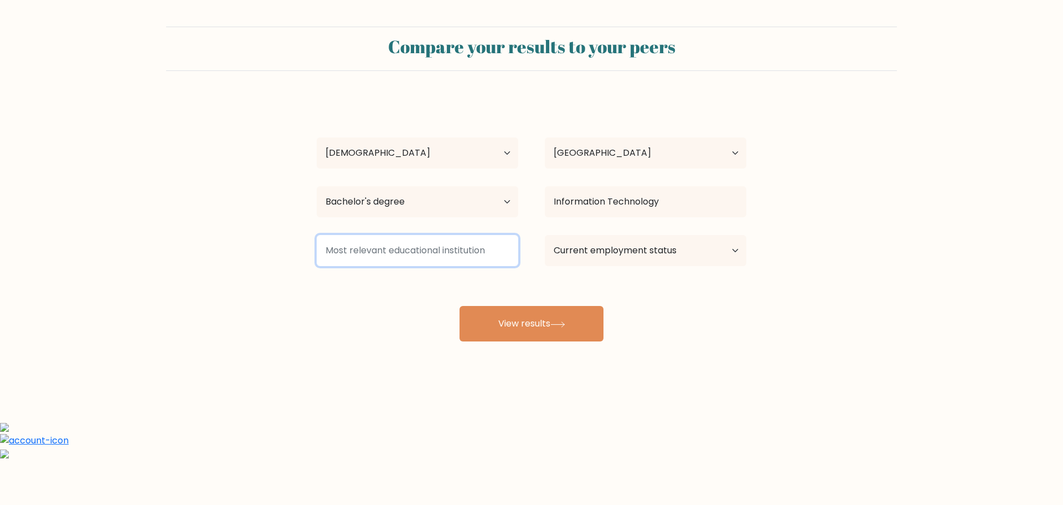
click at [404, 255] on input at bounding box center [418, 250] width 202 height 31
type input "[GEOGRAPHIC_DATA]"
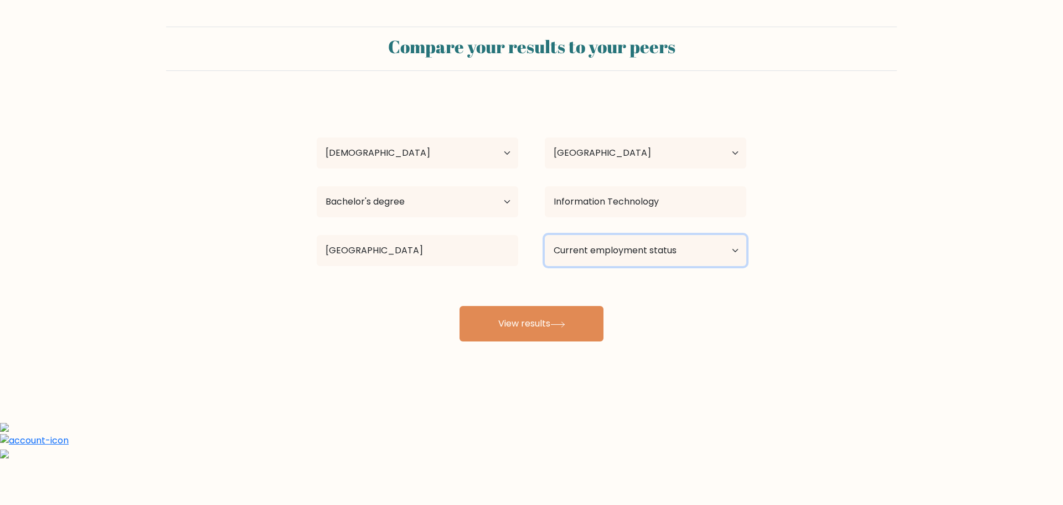
click at [743, 248] on select "Current employment status Employed Student Retired Other / prefer not to answer" at bounding box center [646, 250] width 202 height 31
select select "other"
click at [545, 235] on select "Current employment status Employed Student Retired Other / prefer not to answer" at bounding box center [646, 250] width 202 height 31
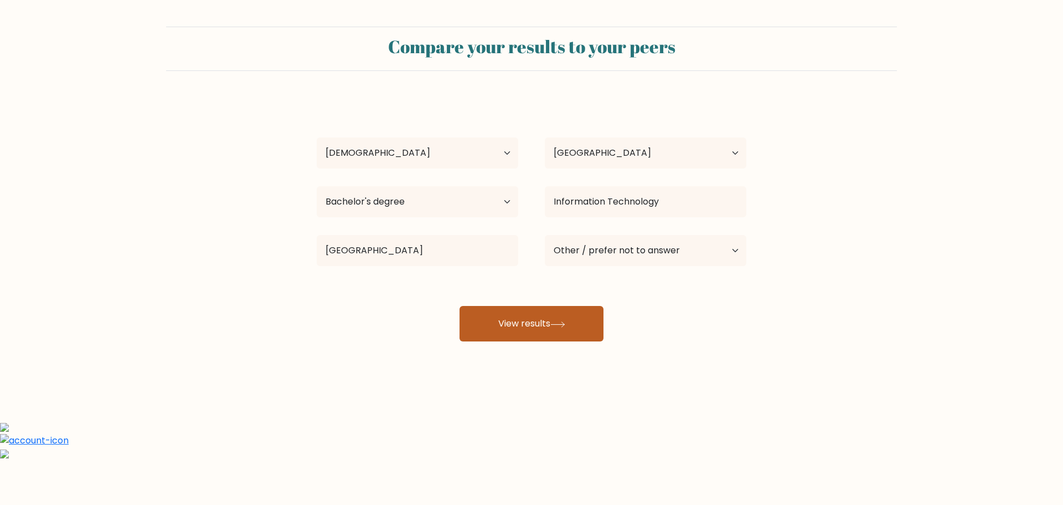
click at [586, 330] on button "View results" at bounding box center [532, 323] width 144 height 35
